Goal: Information Seeking & Learning: Learn about a topic

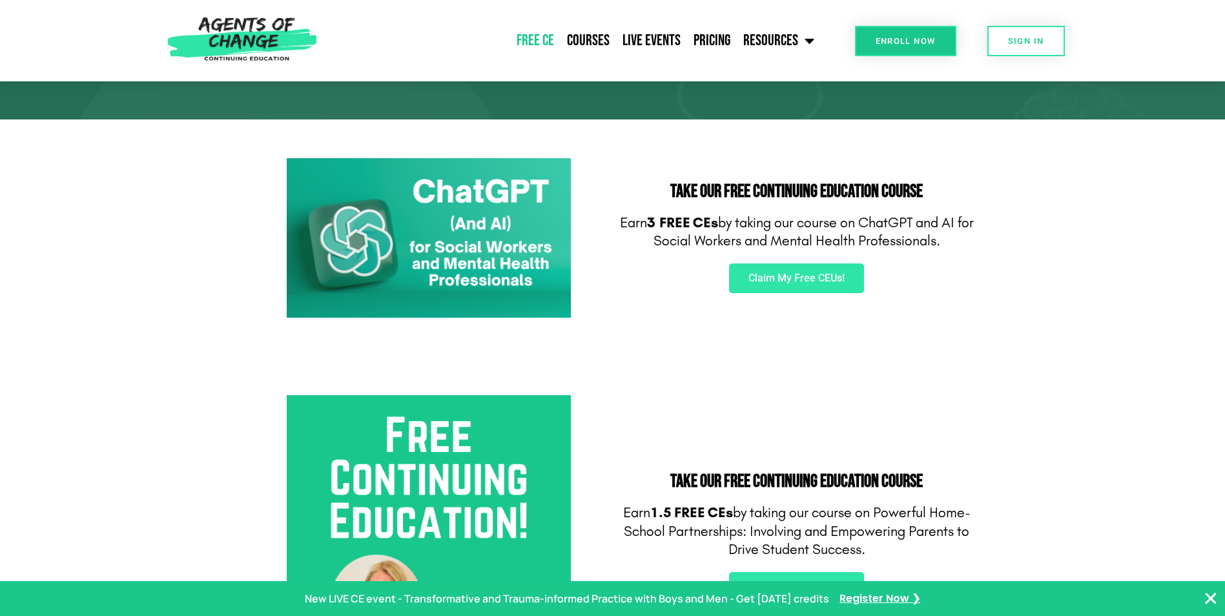
scroll to position [194, 0]
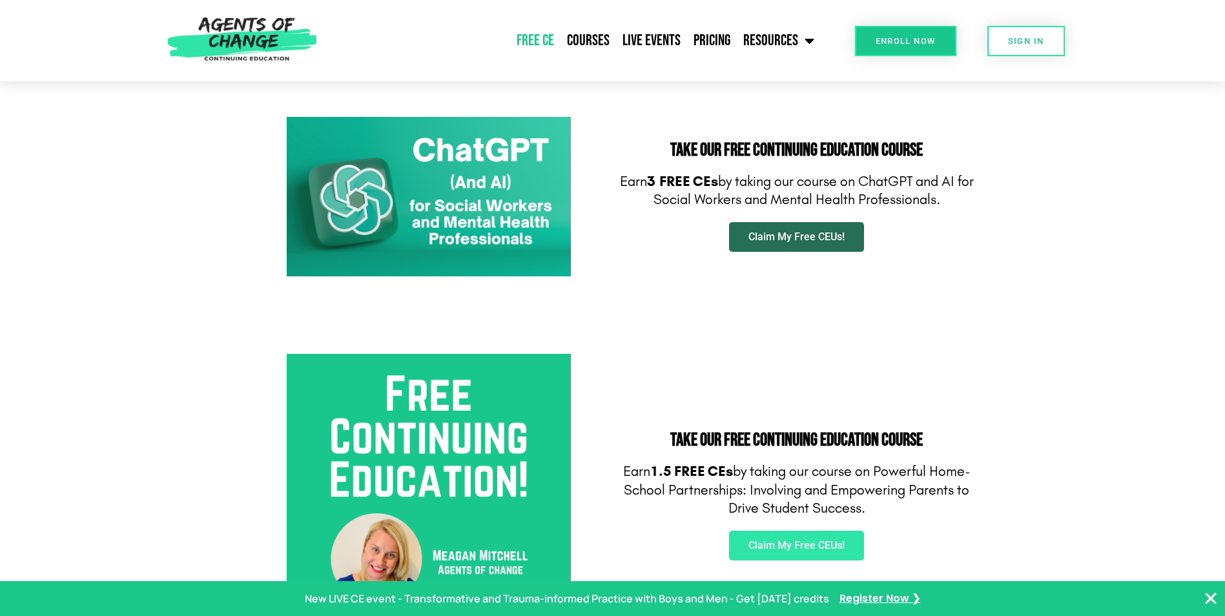
click at [808, 237] on span "Claim My Free CEUs!" at bounding box center [796, 237] width 96 height 10
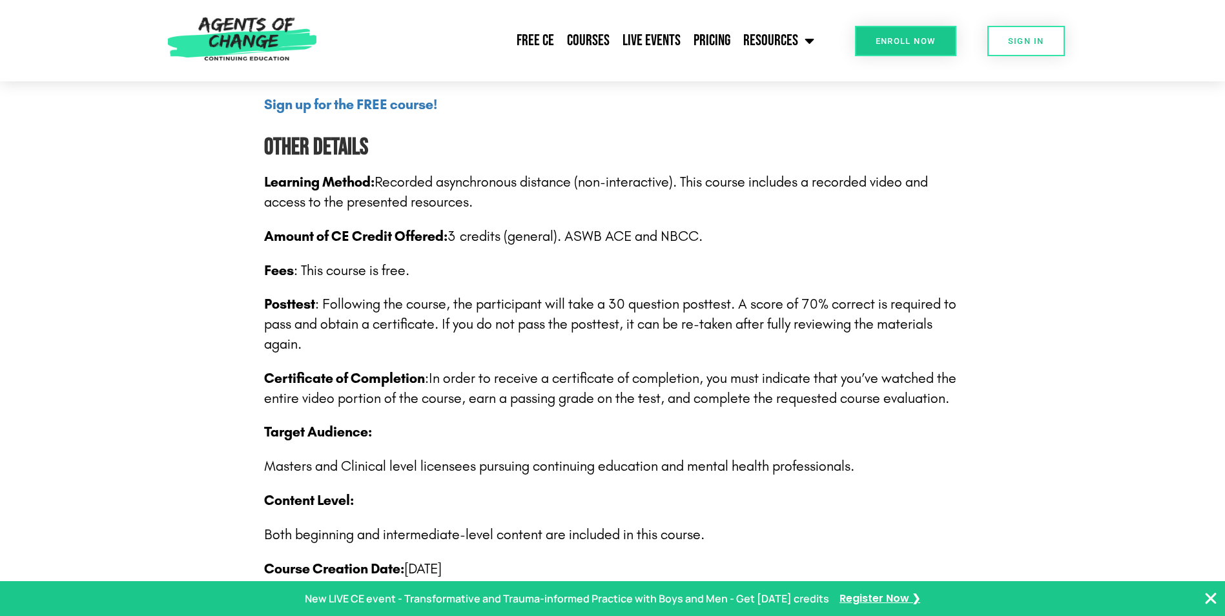
scroll to position [1872, 0]
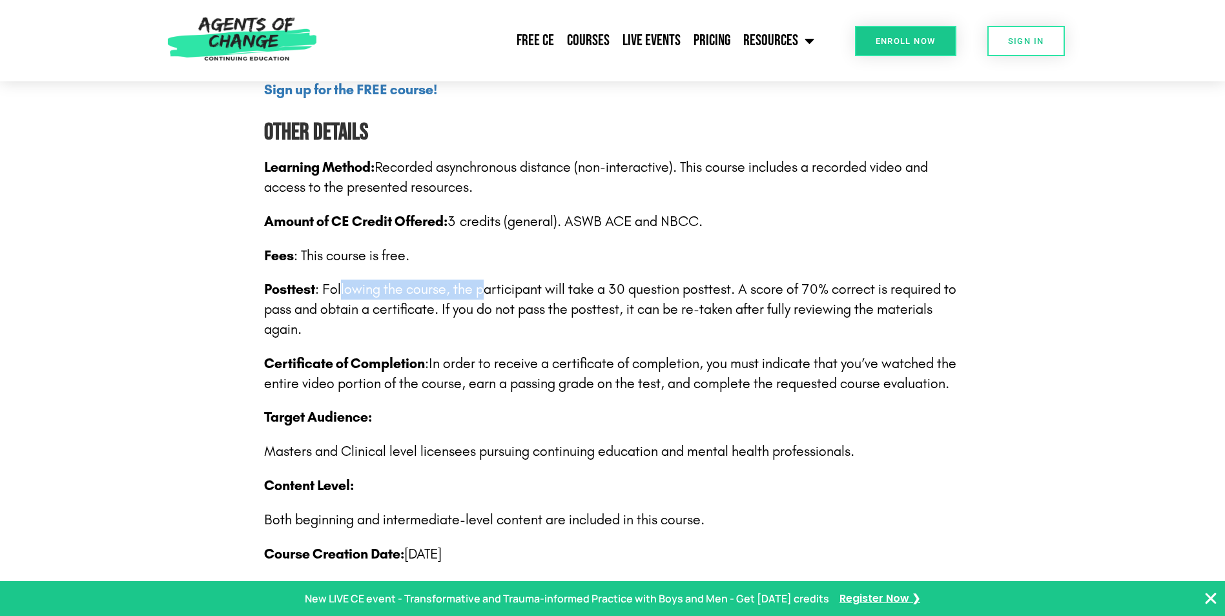
drag, startPoint x: 339, startPoint y: 295, endPoint x: 481, endPoint y: 291, distance: 142.1
click at [481, 291] on span "Posttest : Following the course, the participant will take a 30 question postte…" at bounding box center [610, 309] width 692 height 57
drag, startPoint x: 481, startPoint y: 291, endPoint x: 627, endPoint y: 298, distance: 146.1
click at [627, 298] on span "Posttest : Following the course, the participant will take a 30 question postte…" at bounding box center [610, 309] width 692 height 57
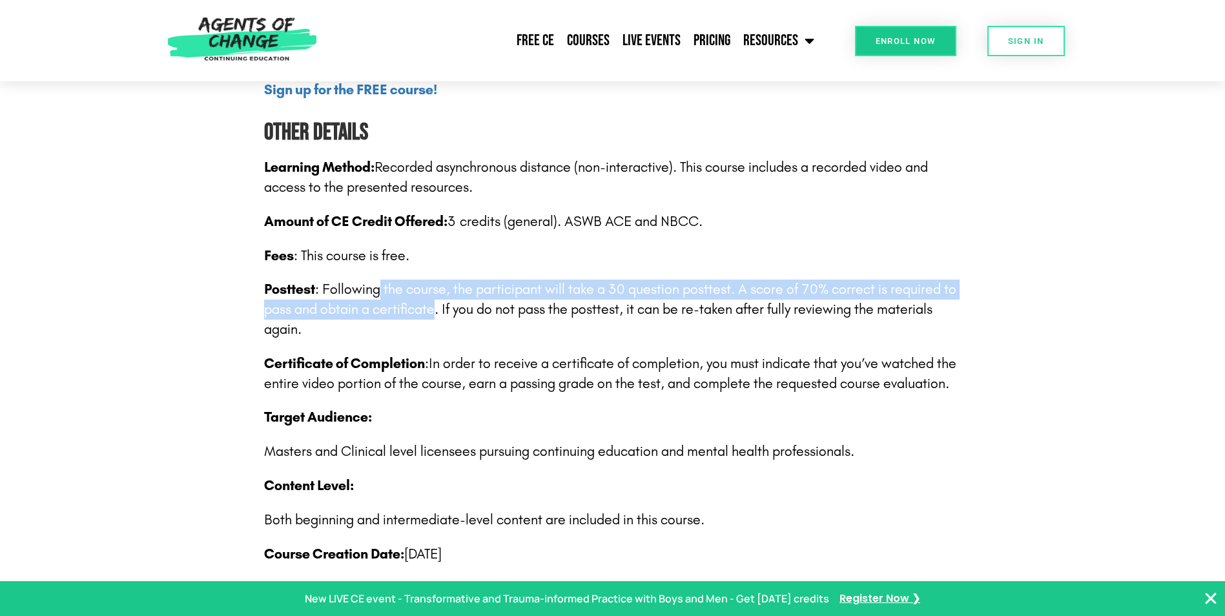
drag, startPoint x: 376, startPoint y: 289, endPoint x: 434, endPoint y: 309, distance: 61.7
click at [434, 309] on span "Posttest : Following the course, the participant will take a 30 question postte…" at bounding box center [610, 309] width 692 height 57
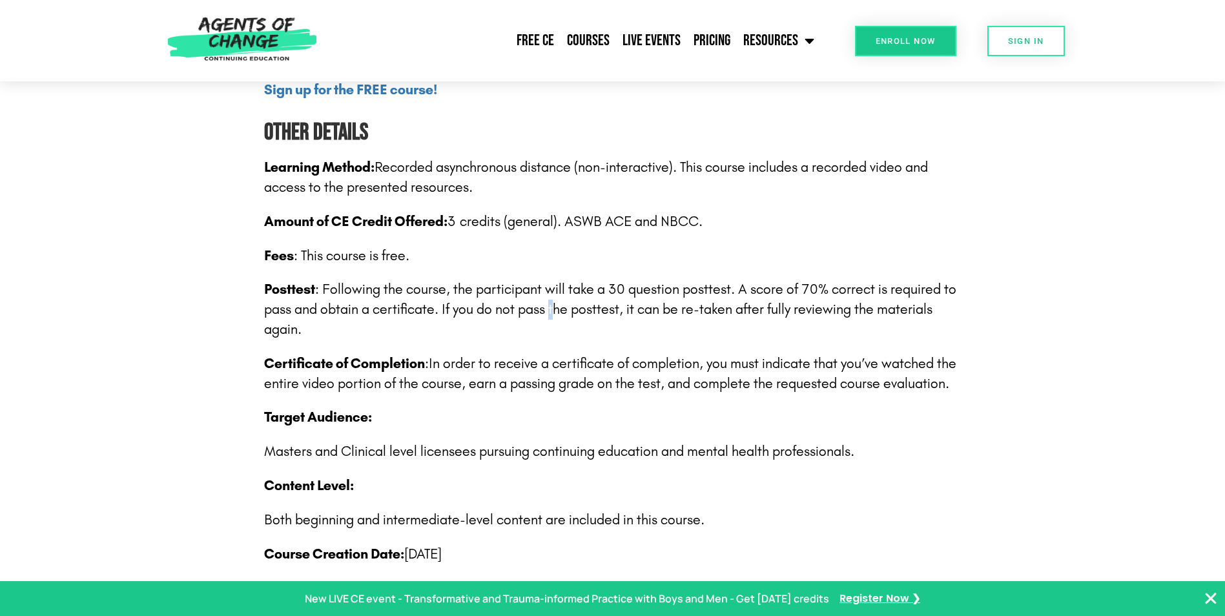
drag, startPoint x: 434, startPoint y: 309, endPoint x: 550, endPoint y: 312, distance: 115.6
click at [550, 312] on span "Posttest : Following the course, the participant will take a 30 question postte…" at bounding box center [610, 309] width 692 height 57
drag, startPoint x: 550, startPoint y: 312, endPoint x: 687, endPoint y: 292, distance: 138.3
click at [687, 292] on span "Posttest : Following the course, the participant will take a 30 question postte…" at bounding box center [610, 309] width 692 height 57
drag, startPoint x: 378, startPoint y: 363, endPoint x: 464, endPoint y: 354, distance: 85.8
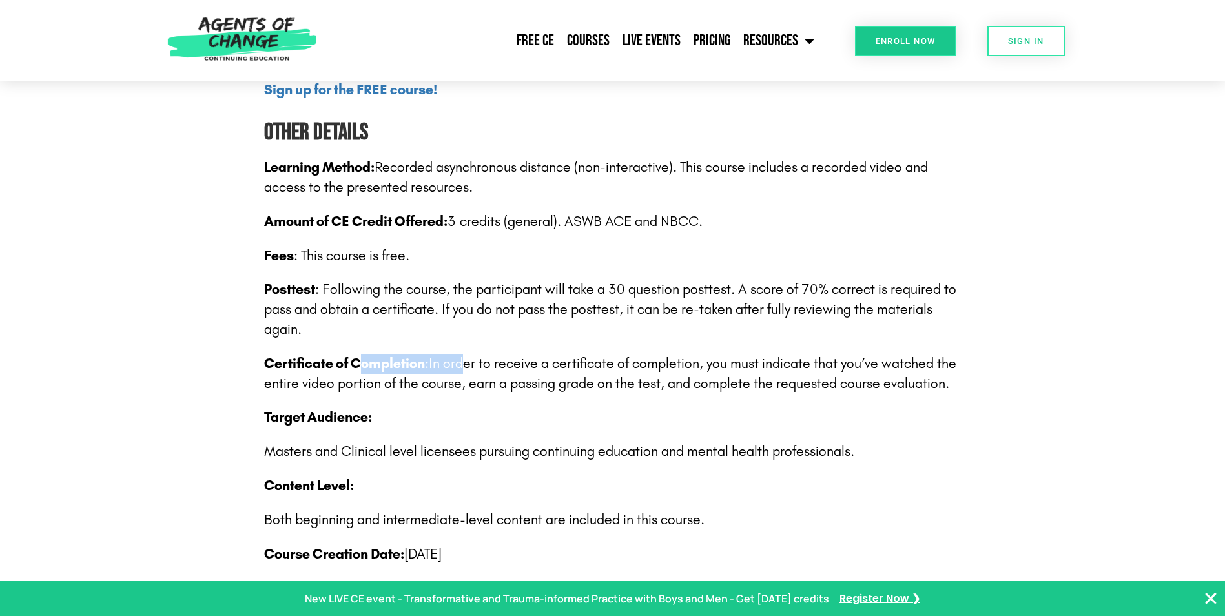
click at [464, 354] on p "Certificate of Completion : In order to receive a certificate of completion, yo…" at bounding box center [612, 374] width 697 height 40
drag, startPoint x: 464, startPoint y: 354, endPoint x: 527, endPoint y: 358, distance: 64.0
click at [527, 358] on p "Certificate of Completion : In order to receive a certificate of completion, yo…" at bounding box center [612, 374] width 697 height 40
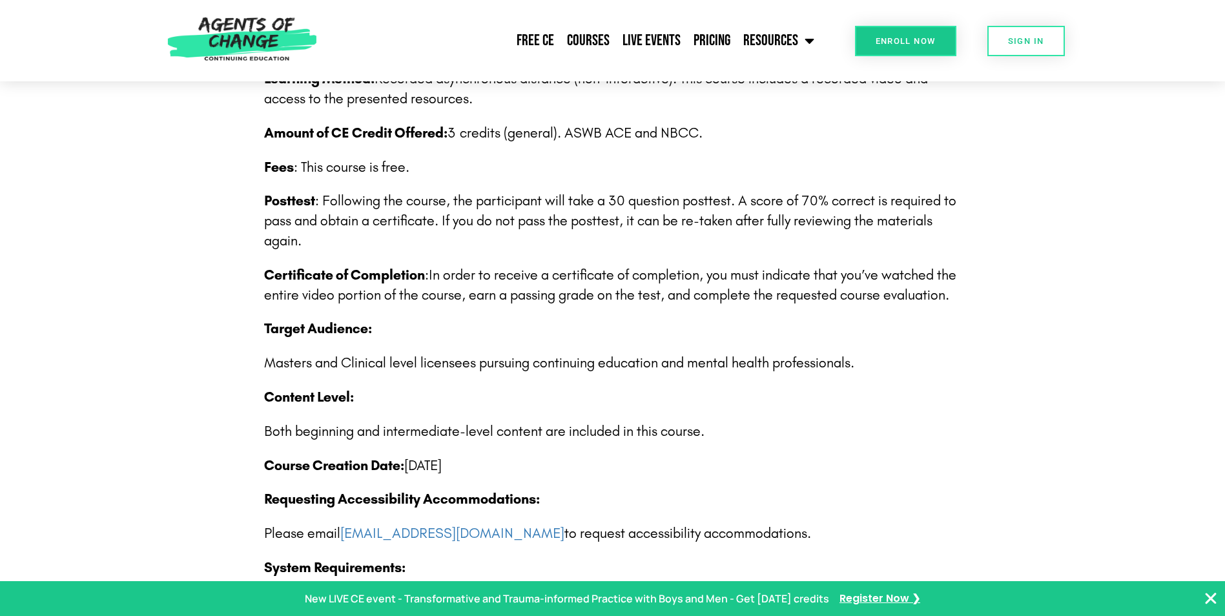
scroll to position [2001, 0]
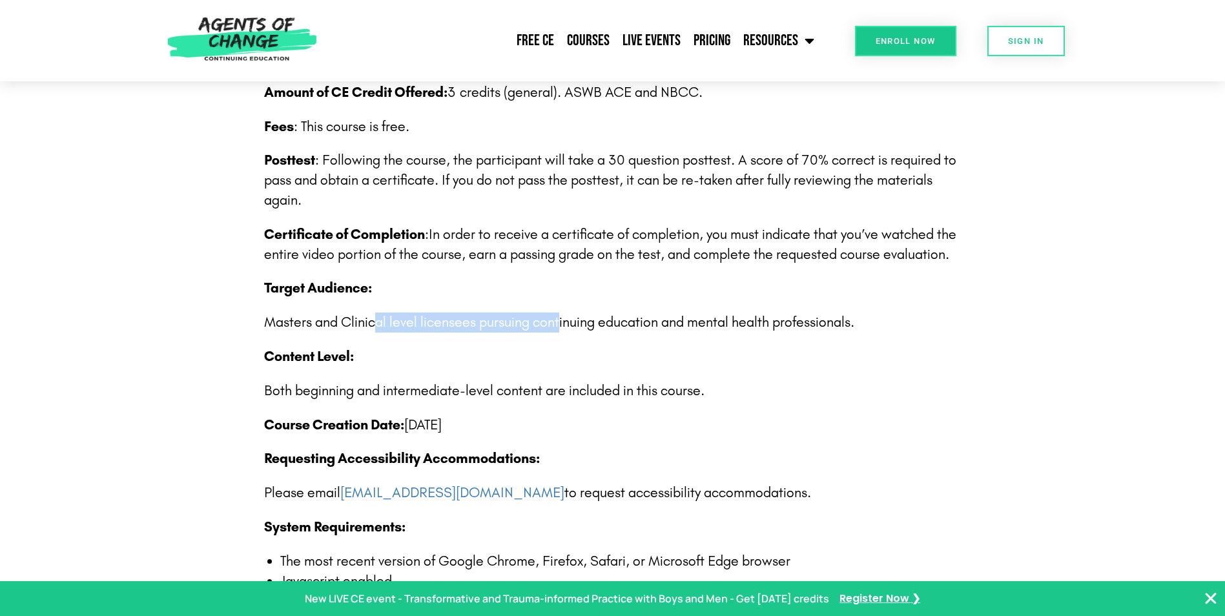
drag, startPoint x: 372, startPoint y: 323, endPoint x: 558, endPoint y: 318, distance: 186.6
click at [558, 318] on p "Masters and Clinical level licensees pursuing continuing education and mental h…" at bounding box center [612, 322] width 697 height 20
drag, startPoint x: 558, startPoint y: 318, endPoint x: 547, endPoint y: 322, distance: 12.2
click at [547, 322] on p "Masters and Clinical level licensees pursuing continuing education and mental h…" at bounding box center [612, 322] width 697 height 20
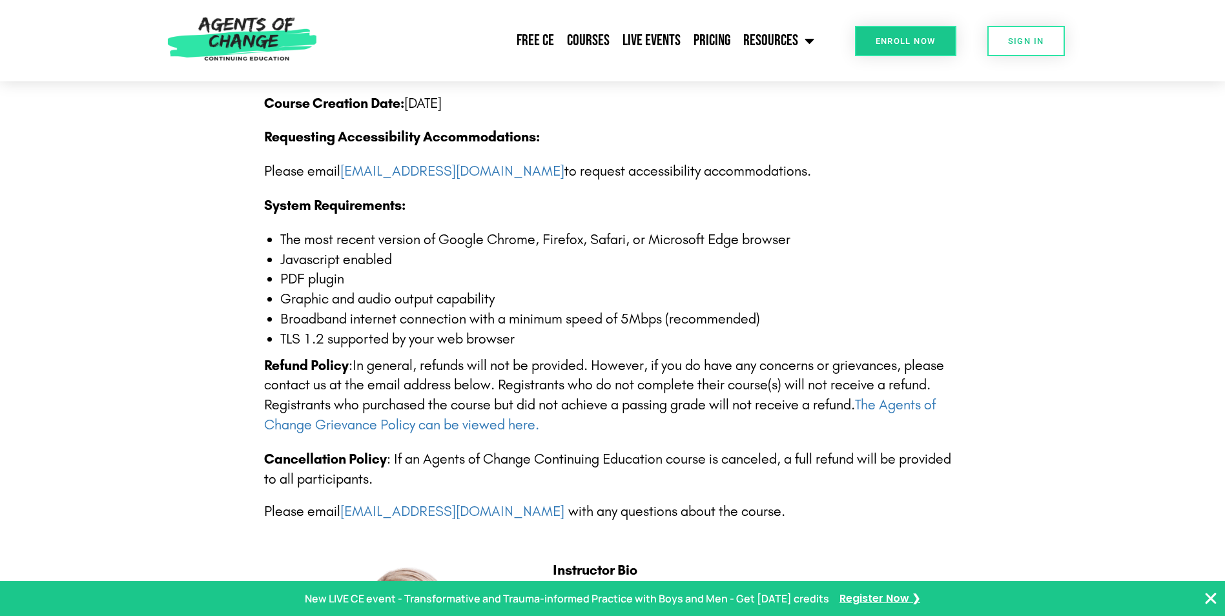
scroll to position [2324, 0]
click at [369, 372] on p "Refund Policy : In general, refunds will not be provided. However, if you do ha…" at bounding box center [612, 393] width 697 height 79
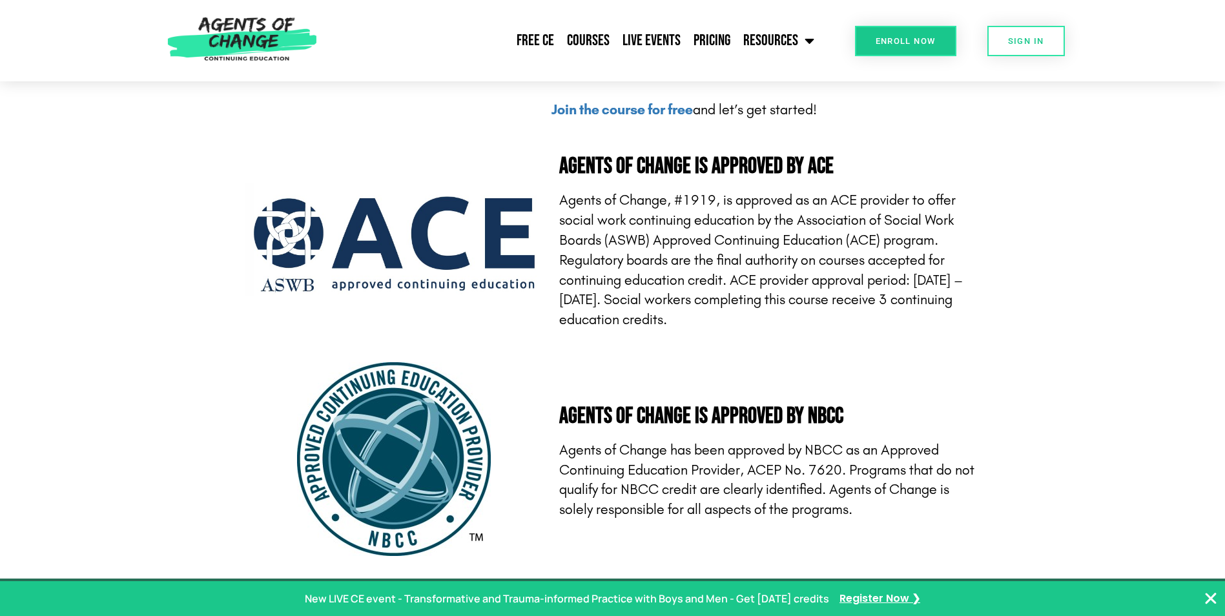
scroll to position [3551, 0]
